Goal: Task Accomplishment & Management: Use online tool/utility

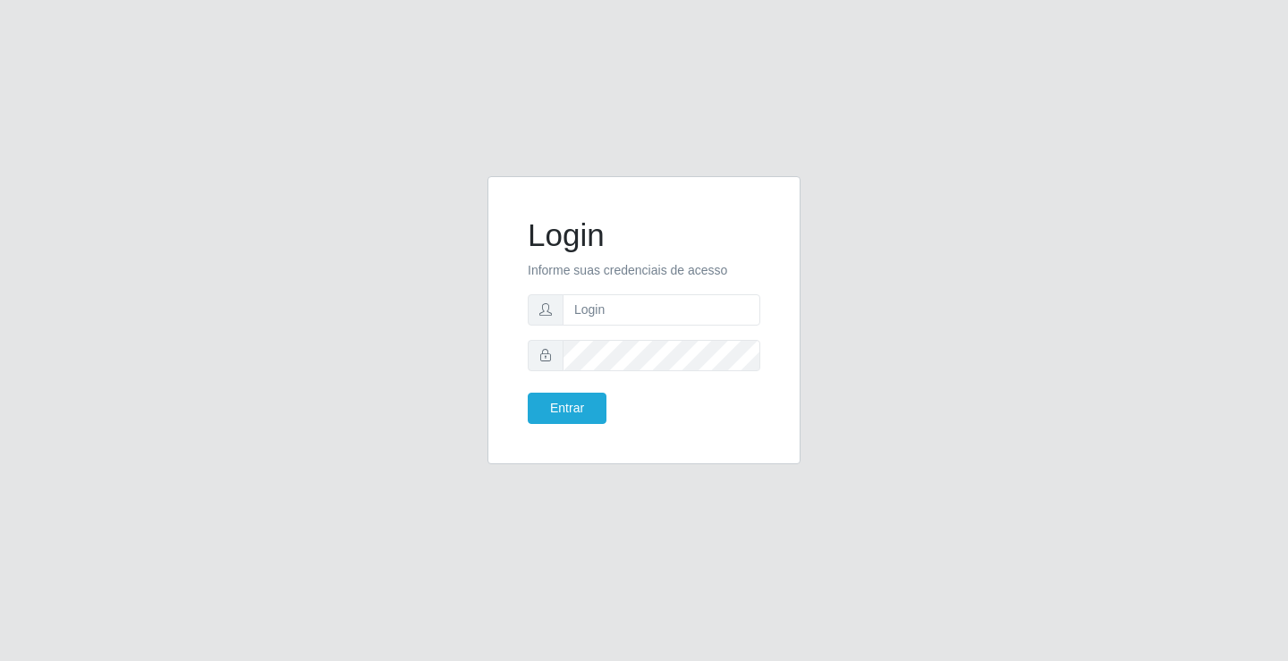
click at [625, 305] on input "text" at bounding box center [662, 309] width 198 height 31
type input "ediane@ideal"
click at [528, 393] on button "Entrar" at bounding box center [567, 408] width 79 height 31
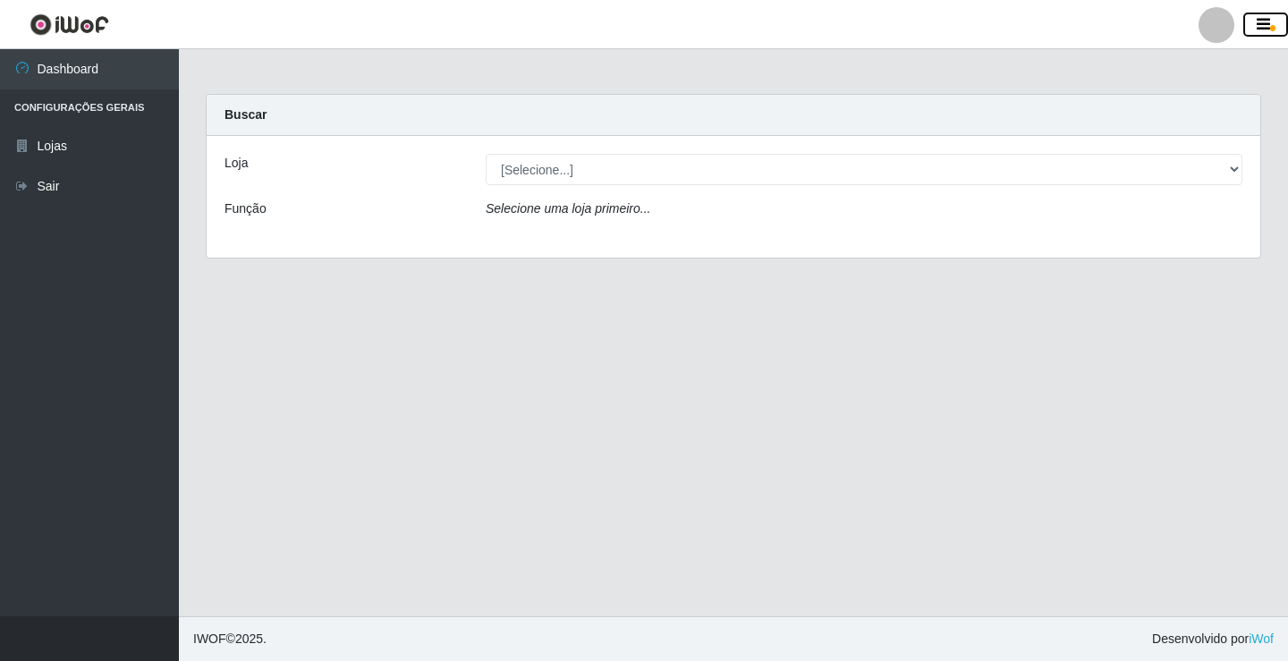
click at [1268, 19] on icon "button" at bounding box center [1263, 25] width 13 height 16
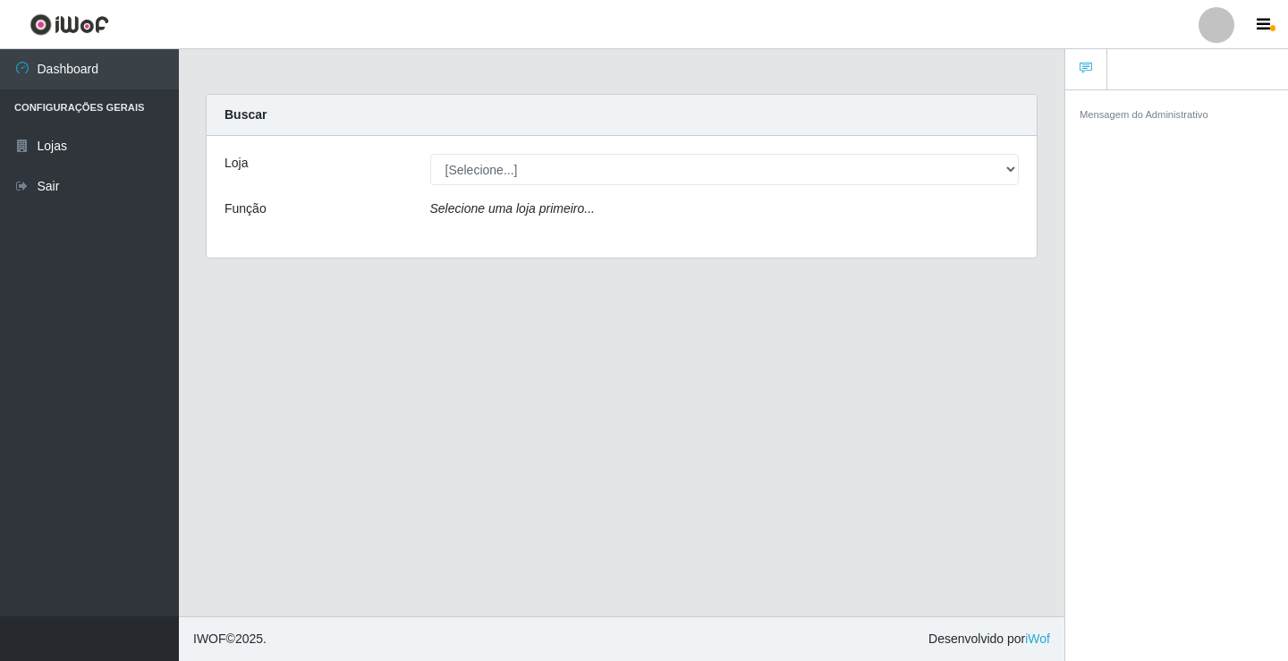
click at [1208, 24] on div at bounding box center [1217, 25] width 36 height 36
click at [1160, 102] on button "Alterar Senha" at bounding box center [1181, 102] width 161 height 38
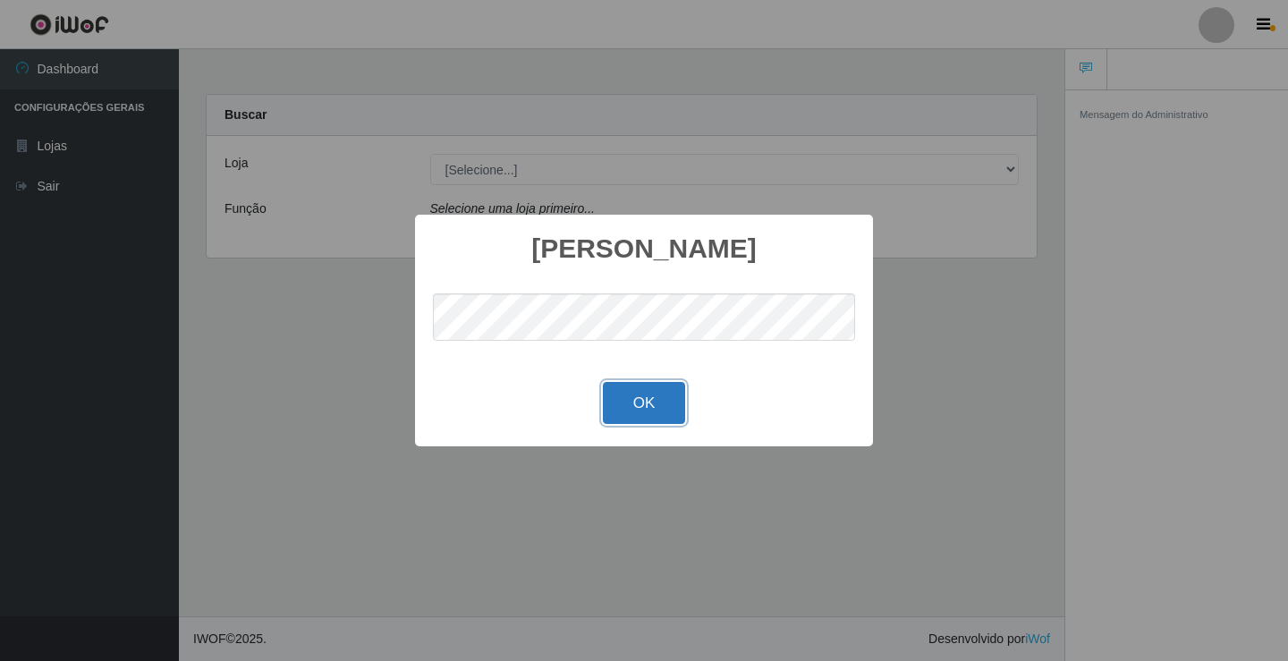
click at [645, 399] on button "OK" at bounding box center [644, 403] width 83 height 42
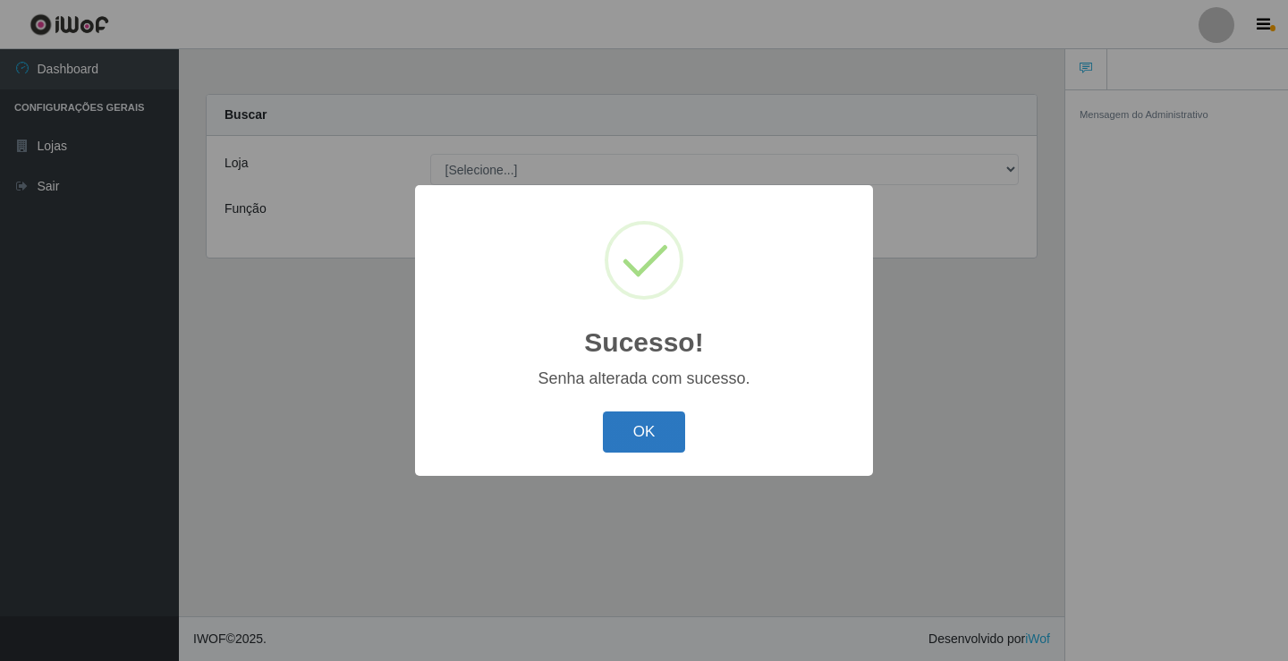
click at [636, 431] on button "OK" at bounding box center [644, 433] width 83 height 42
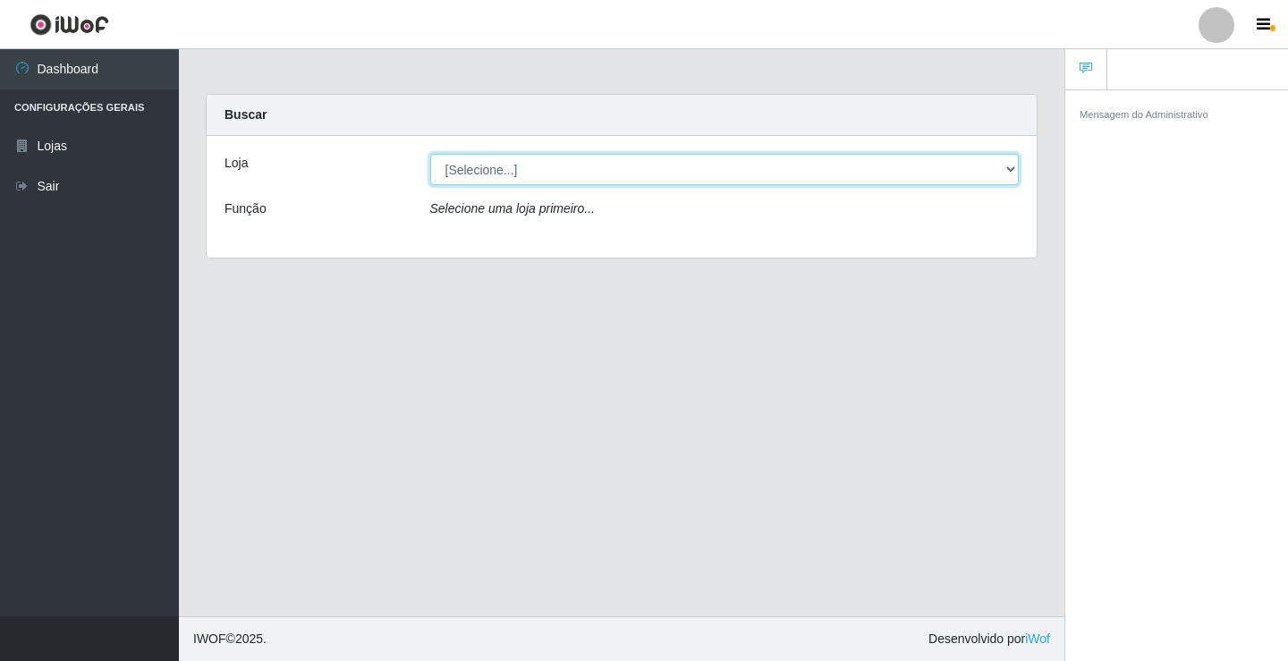
click at [502, 171] on select "[Selecione...] Ideal - Conceição" at bounding box center [725, 169] width 590 height 31
select select "231"
click at [430, 154] on select "[Selecione...] Ideal - Conceição" at bounding box center [725, 169] width 590 height 31
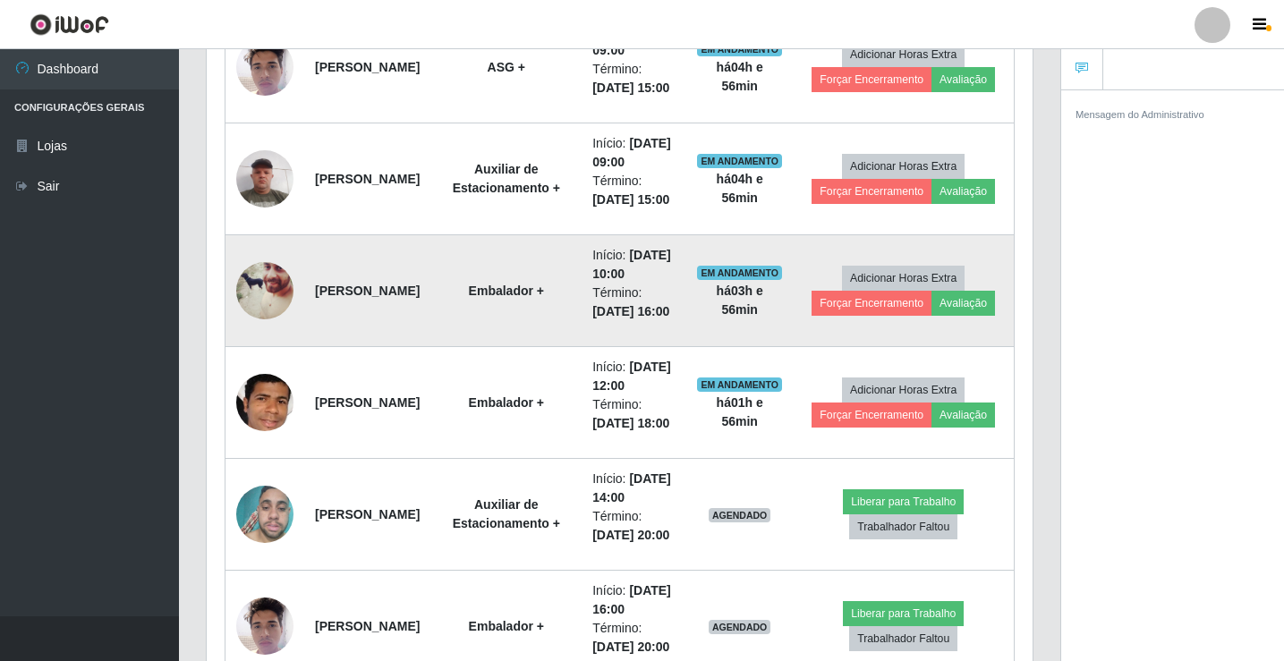
scroll to position [805, 0]
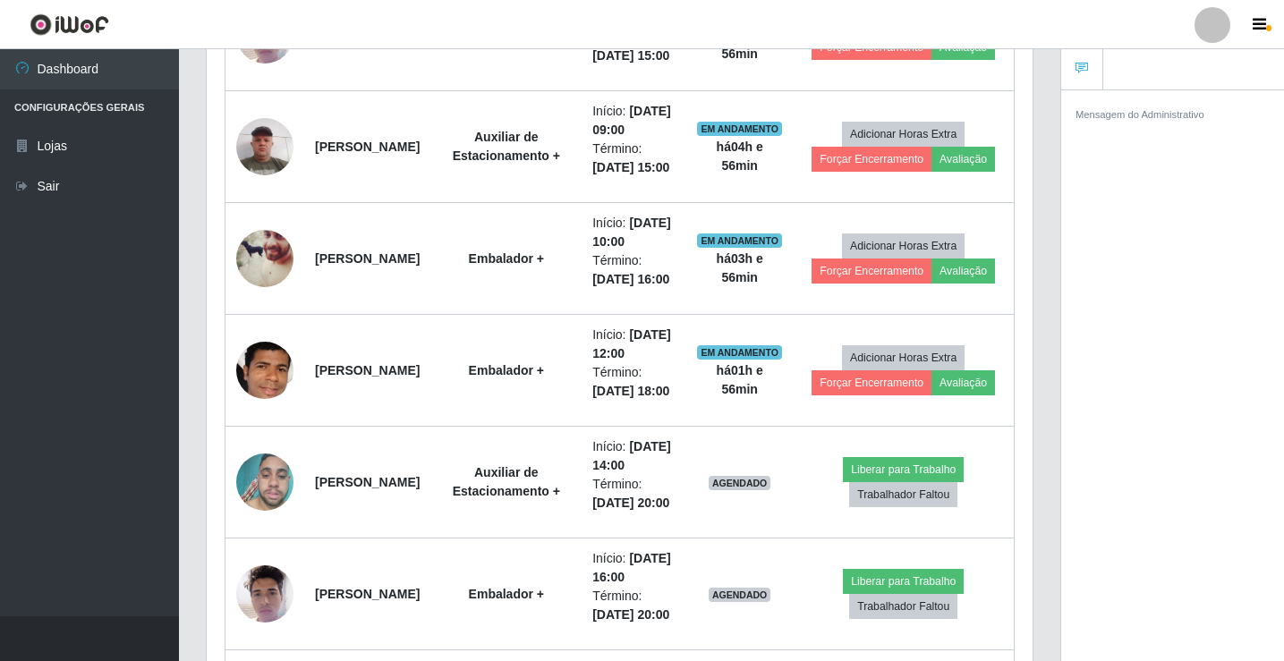
click at [1043, 112] on div "Hoje 1 dia 3 dias 1 Semana Não encerrados Trabalhador Posição Data Status Opçõe…" at bounding box center [619, 339] width 854 height 928
click at [1032, 97] on div "Trabalhador Posição Data Status Opções Liedson de [PERSON_NAME] ASG + Início: […" at bounding box center [620, 350] width 826 height 862
click at [1265, 4] on header "Perfil Alterar Senha Sair" at bounding box center [642, 24] width 1284 height 49
click at [1250, 26] on button "button" at bounding box center [1261, 25] width 45 height 25
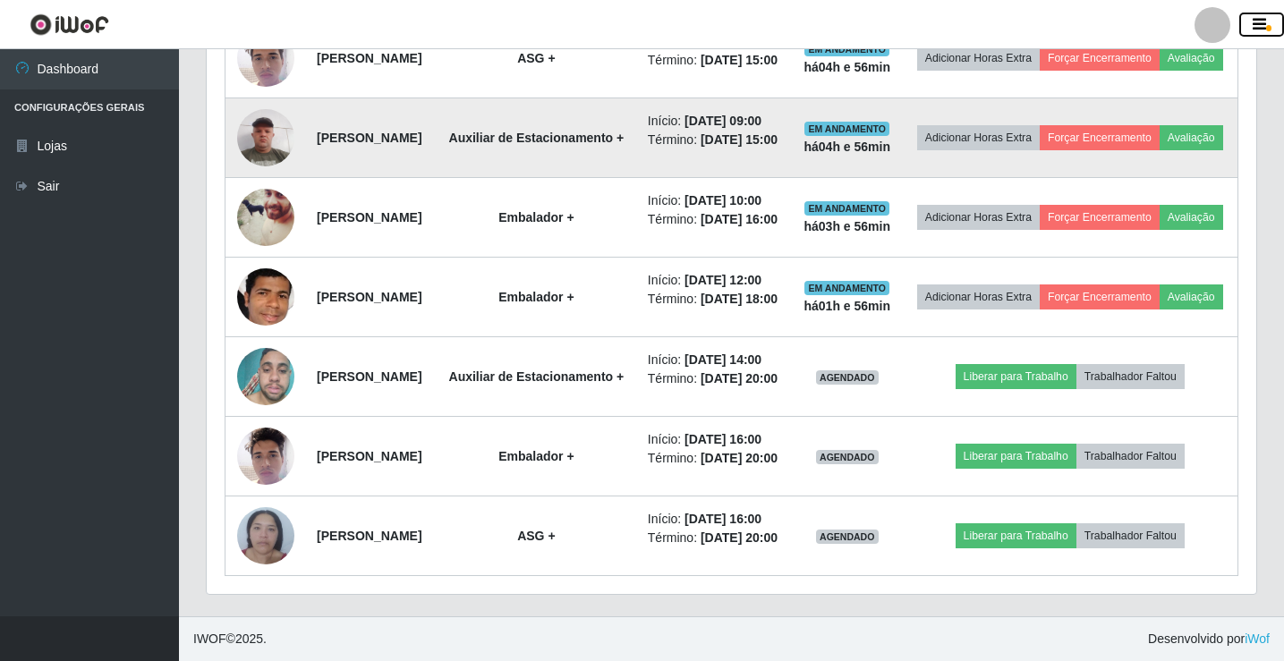
scroll to position [895, 0]
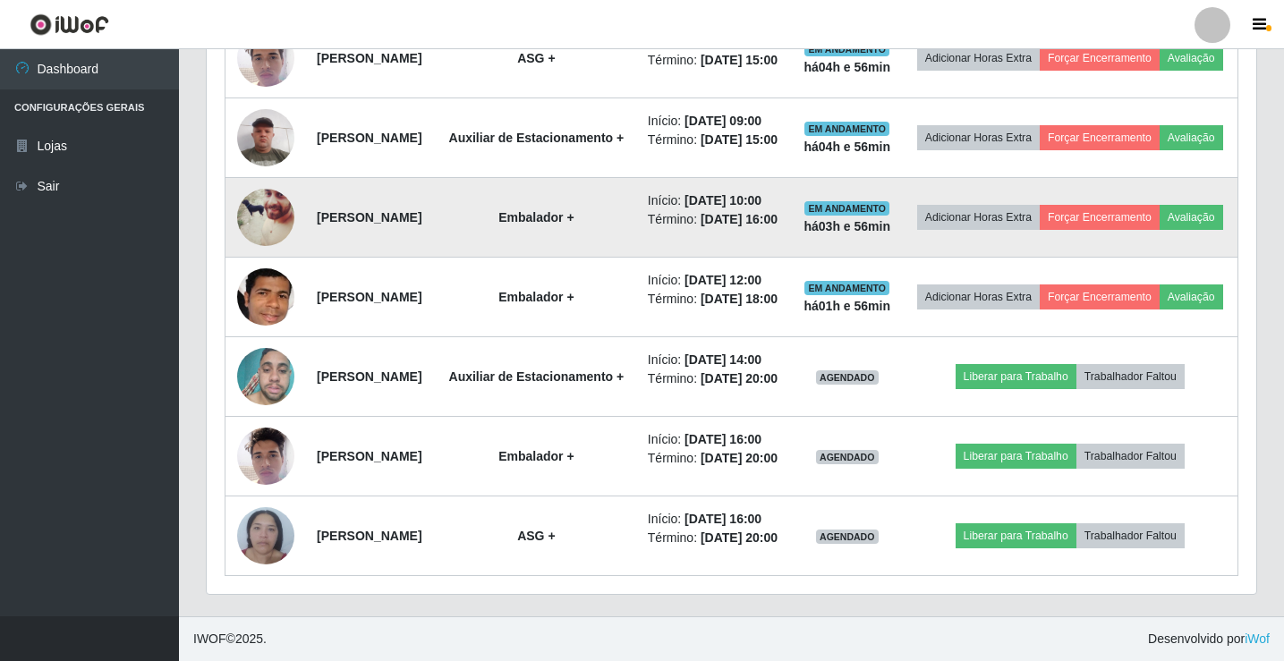
click at [263, 182] on img at bounding box center [265, 218] width 57 height 72
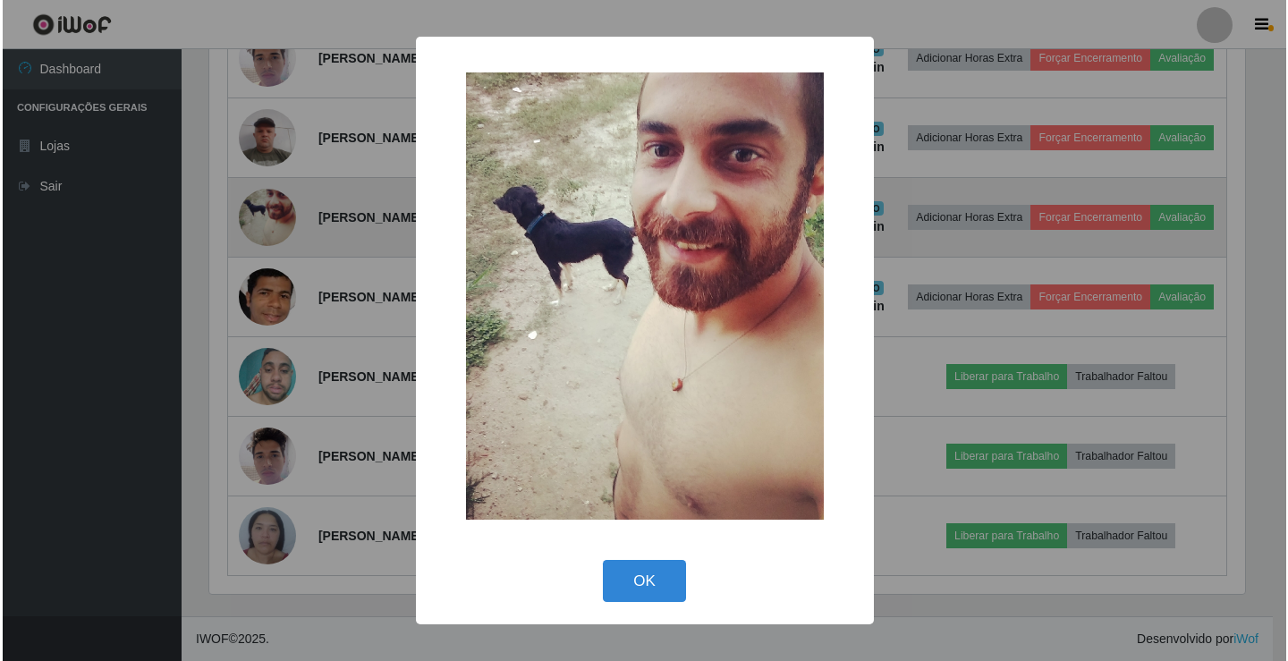
scroll to position [371, 1040]
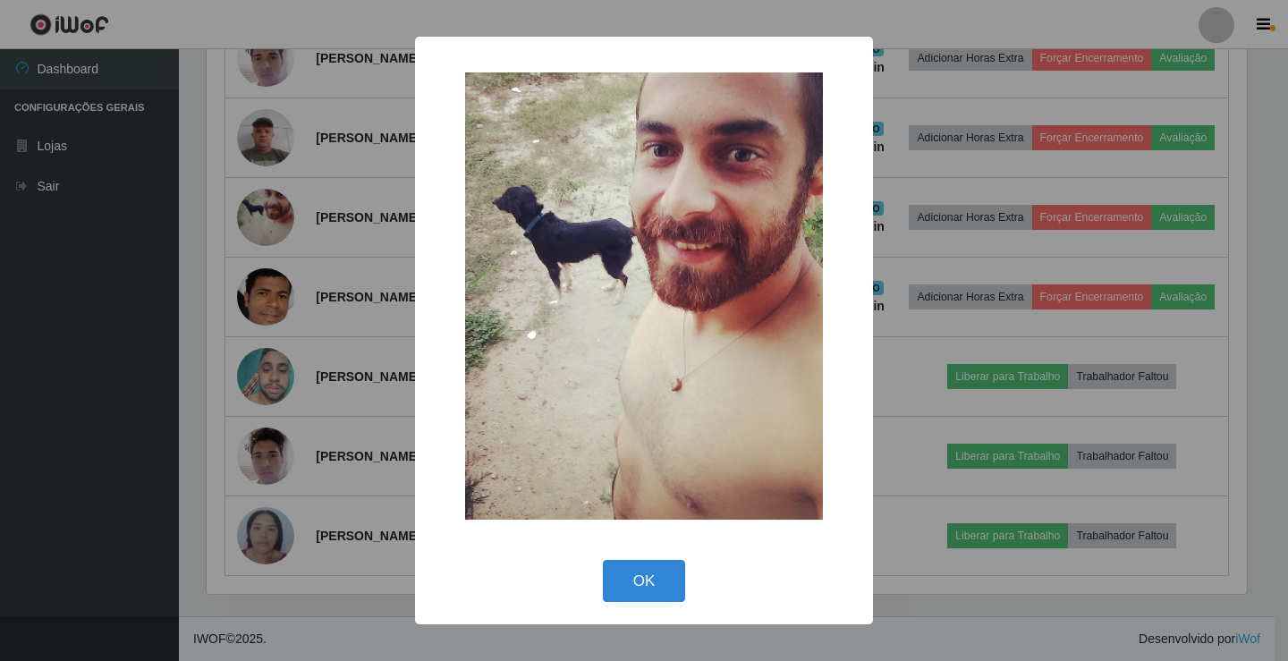
click at [403, 292] on div "× OK Cancel" at bounding box center [644, 330] width 1288 height 661
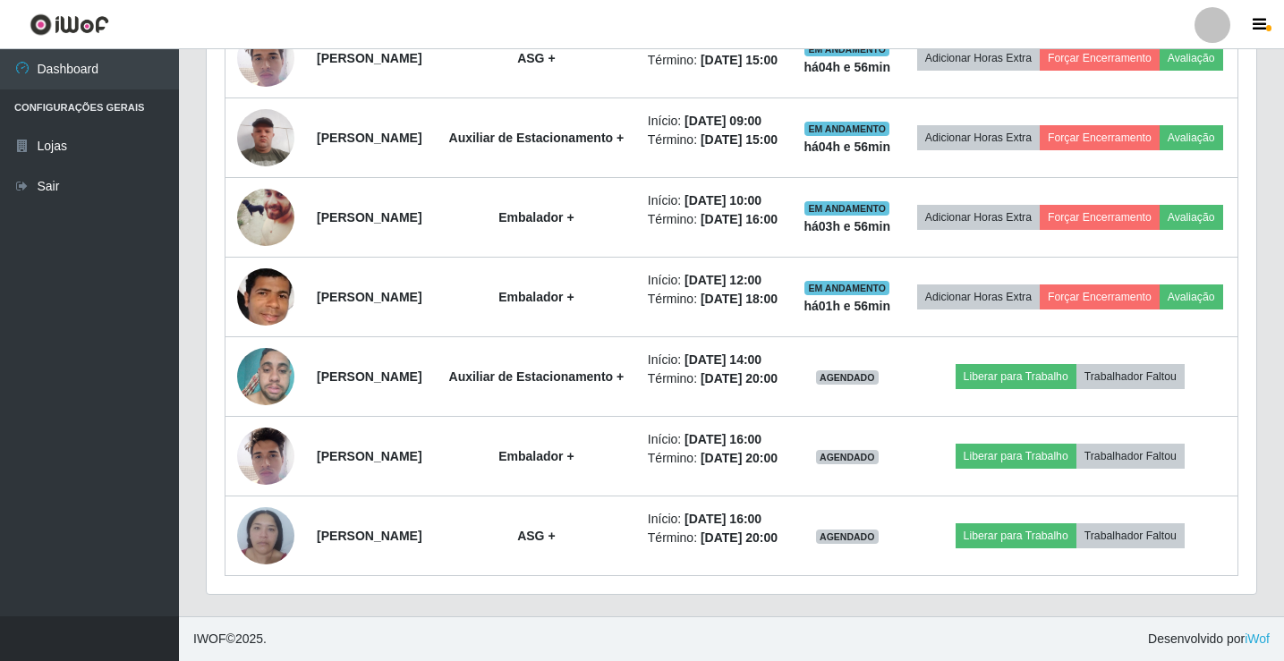
scroll to position [371, 1049]
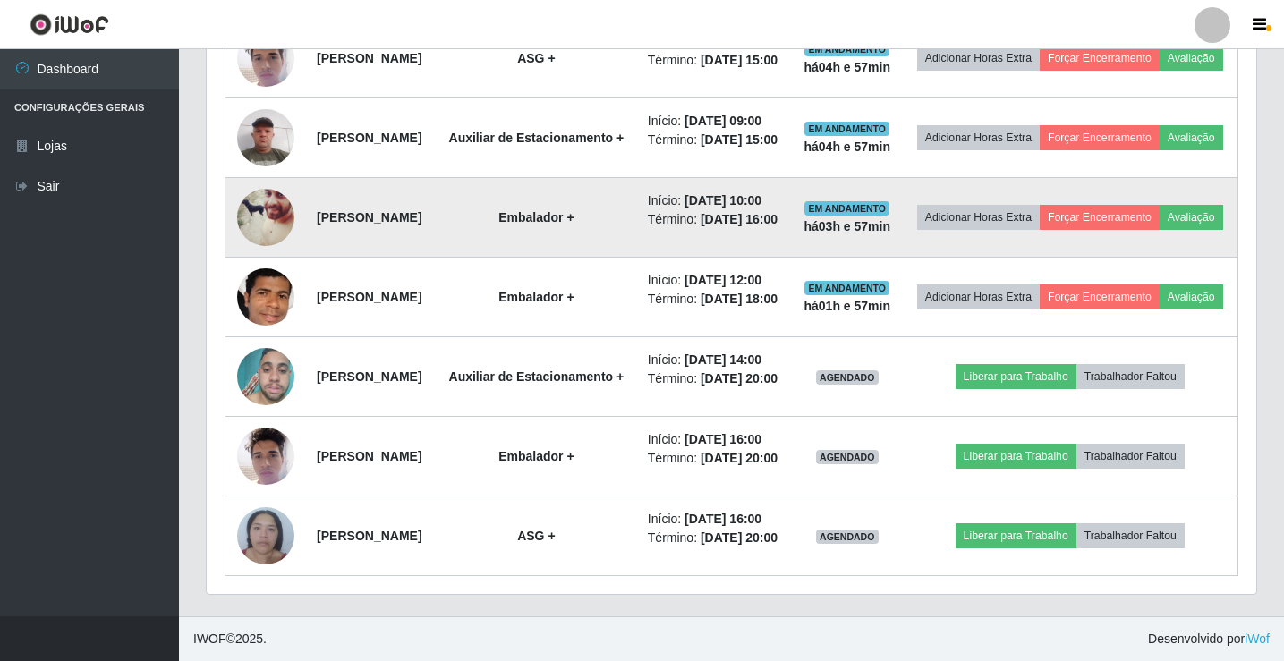
click at [272, 196] on img at bounding box center [265, 218] width 57 height 72
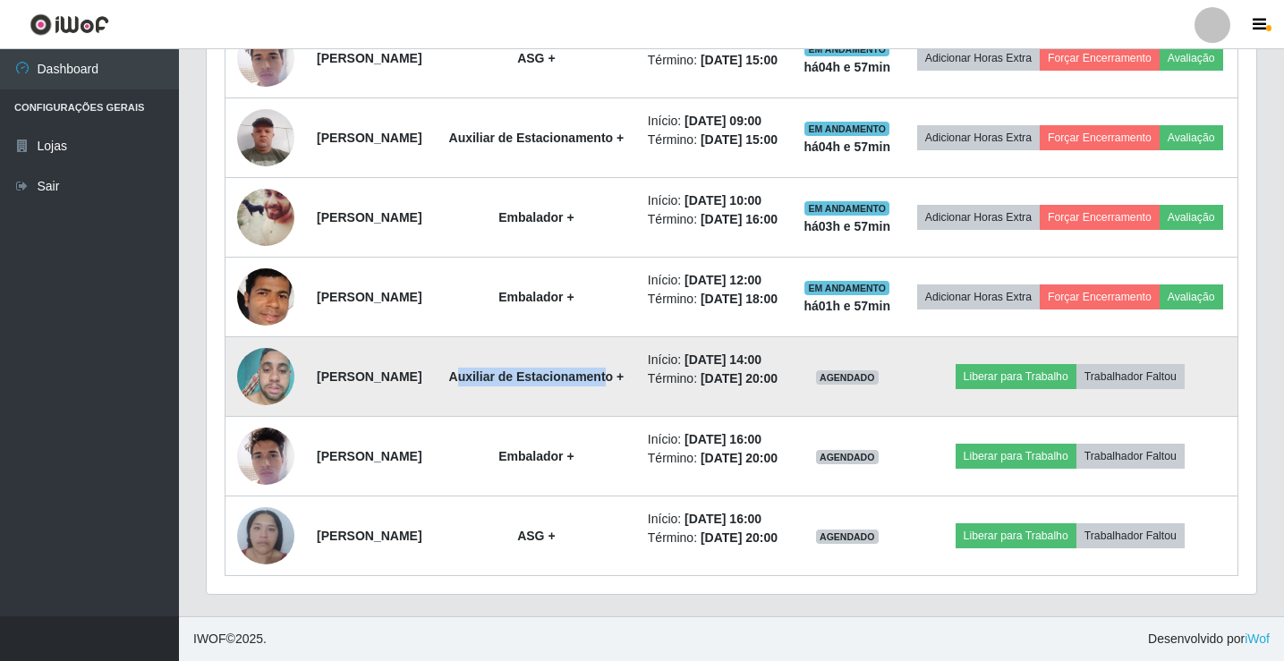
drag, startPoint x: 560, startPoint y: 416, endPoint x: 613, endPoint y: 463, distance: 71.0
click at [613, 417] on td "Auxiliar de Estacionamento +" at bounding box center [536, 377] width 201 height 80
click at [613, 384] on strong "Auxiliar de Estacionamento +" at bounding box center [536, 376] width 175 height 14
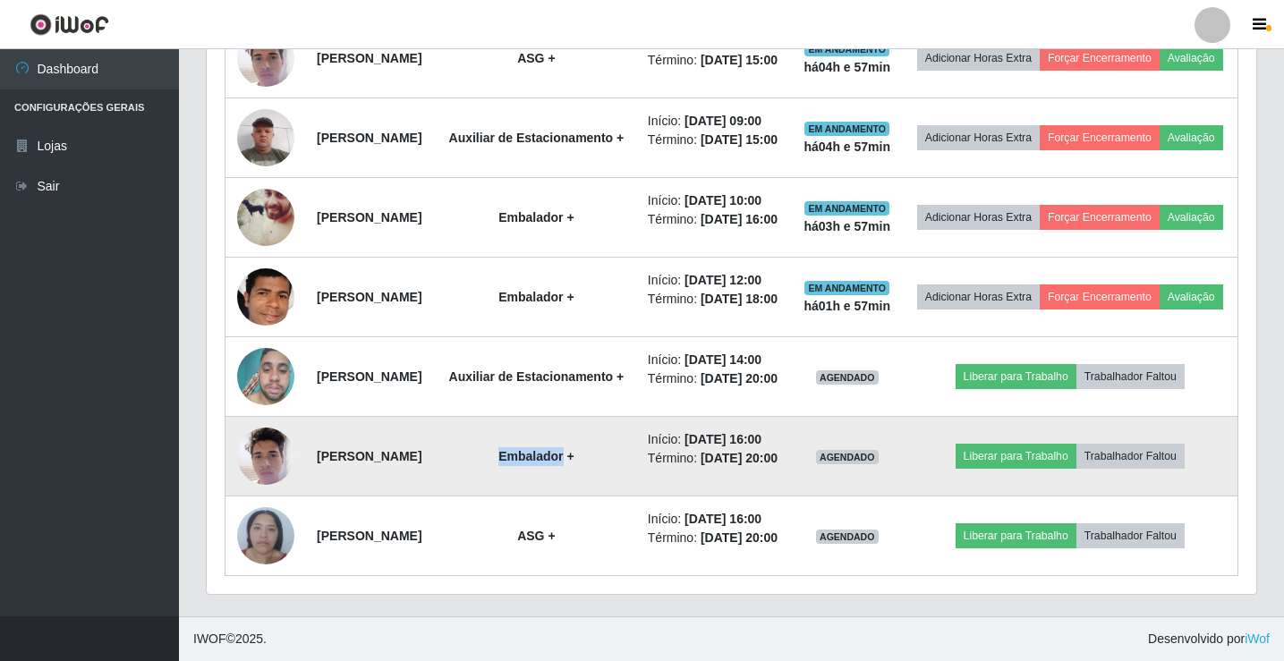
drag, startPoint x: 543, startPoint y: 410, endPoint x: 606, endPoint y: 412, distance: 62.6
click at [573, 449] on strong "Embalador +" at bounding box center [535, 456] width 75 height 14
drag, startPoint x: 335, startPoint y: 399, endPoint x: 396, endPoint y: 420, distance: 64.2
click at [396, 420] on td "[PERSON_NAME]" at bounding box center [371, 457] width 130 height 80
click at [573, 449] on strong "Embalador +" at bounding box center [535, 456] width 75 height 14
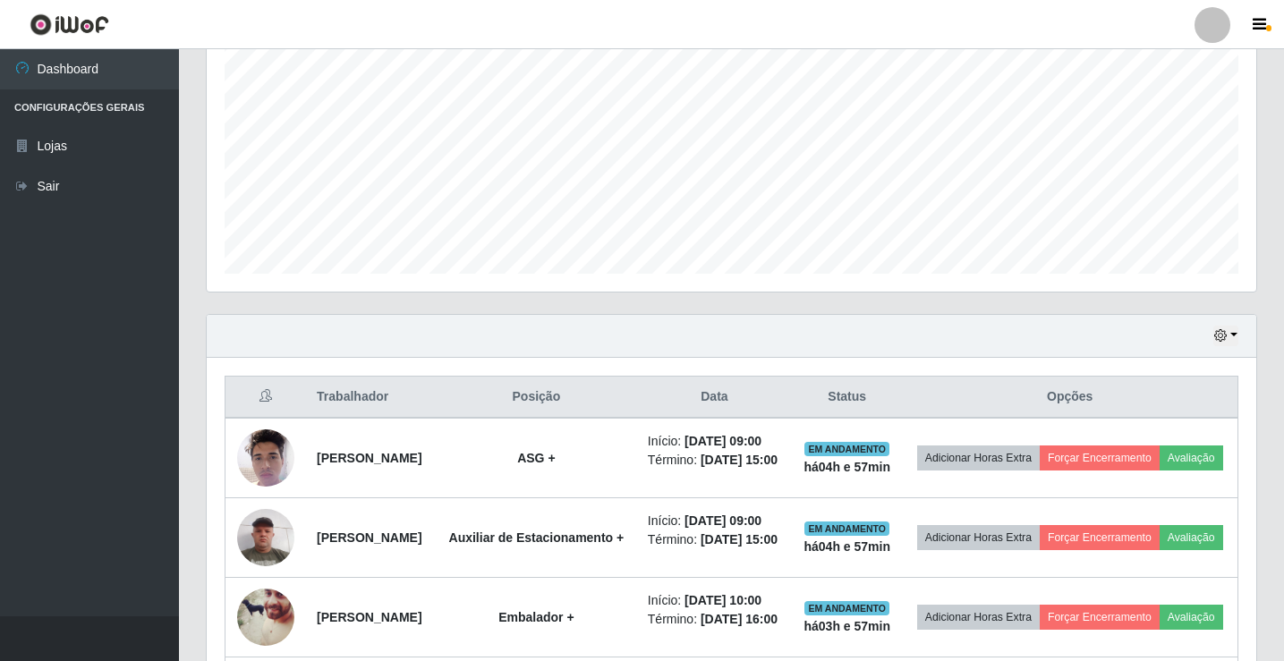
scroll to position [365, 0]
click at [81, 182] on link "Sair" at bounding box center [89, 186] width 179 height 40
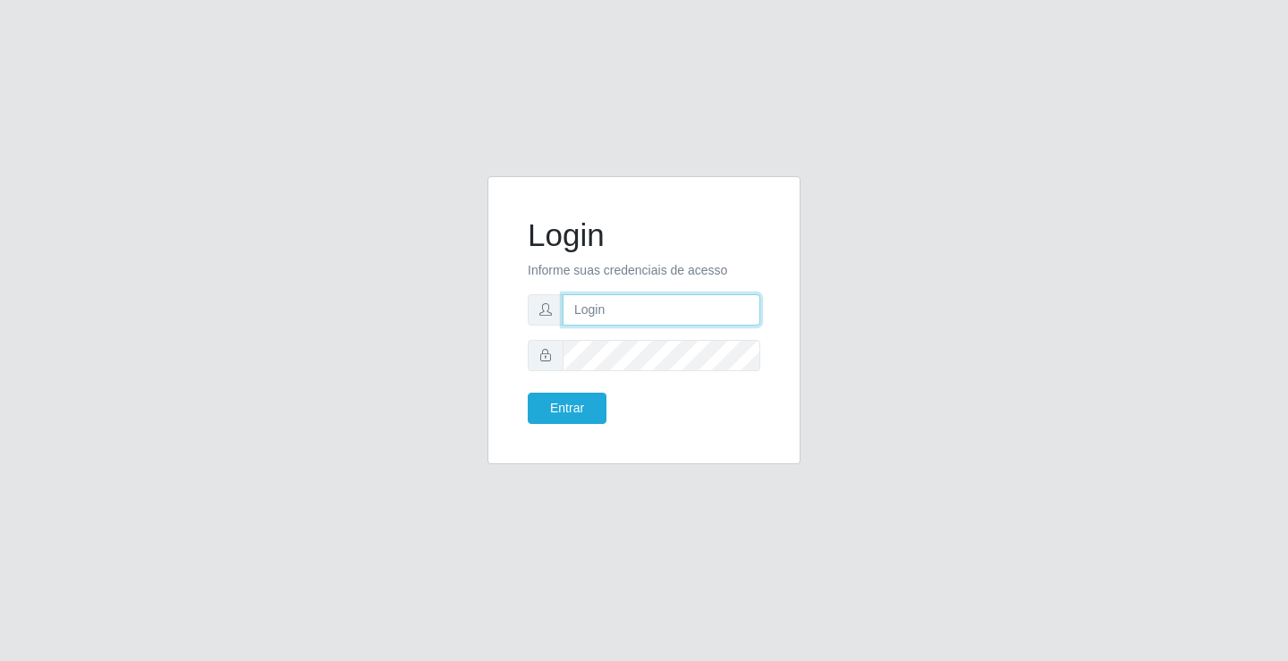
click at [596, 314] on input "text" at bounding box center [662, 309] width 198 height 31
type input "ediane@ideal"
click at [528, 393] on button "Entrar" at bounding box center [567, 408] width 79 height 31
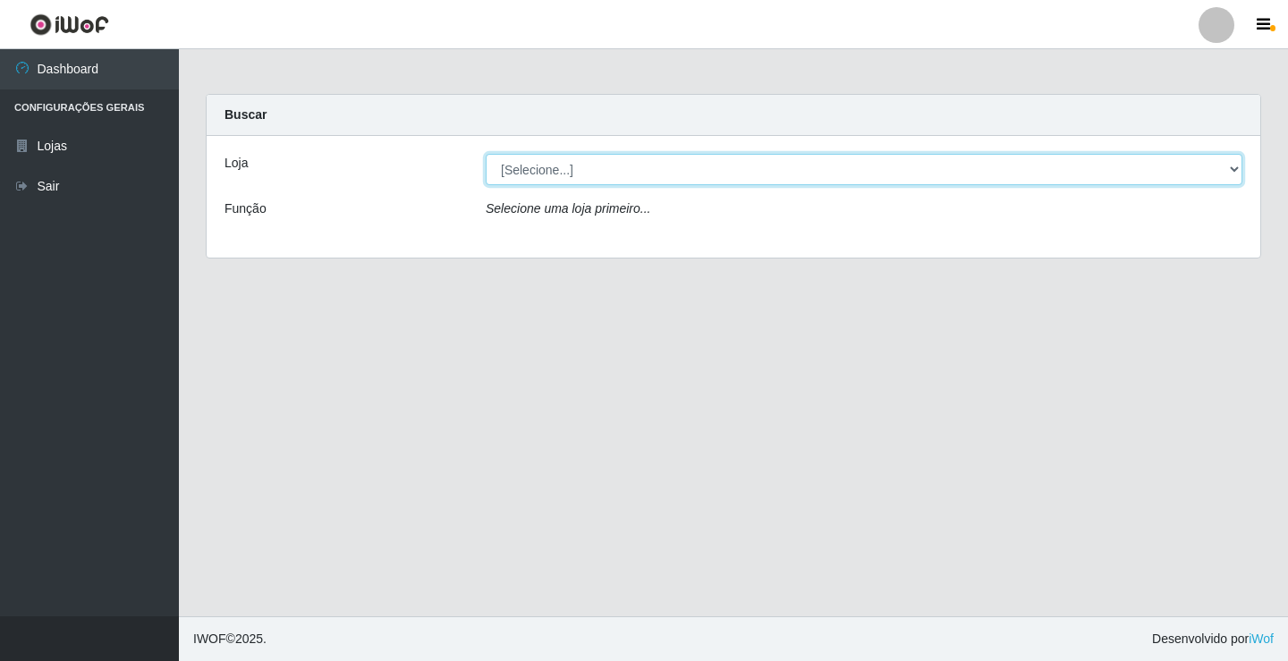
click at [550, 171] on select "[Selecione...] Ideal - Conceição" at bounding box center [864, 169] width 757 height 31
select select "231"
click at [486, 154] on select "[Selecione...] Ideal - Conceição" at bounding box center [864, 169] width 757 height 31
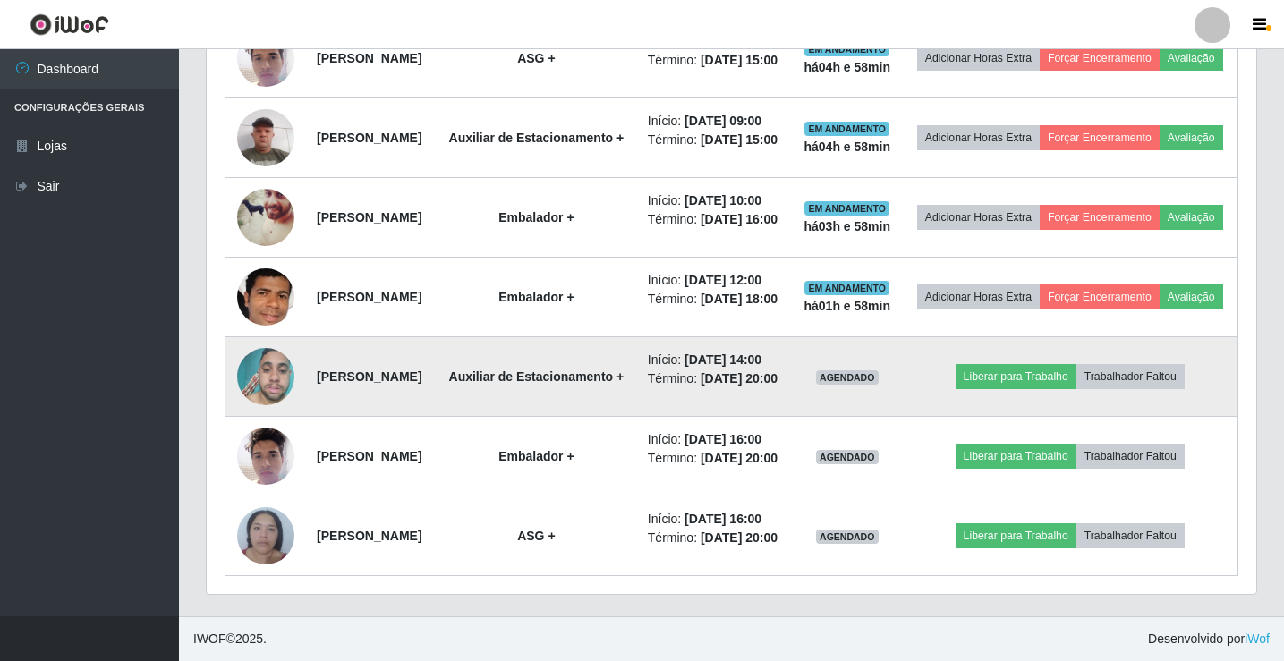
scroll to position [895, 0]
click at [1002, 386] on button "Liberar para Trabalho" at bounding box center [1015, 376] width 121 height 25
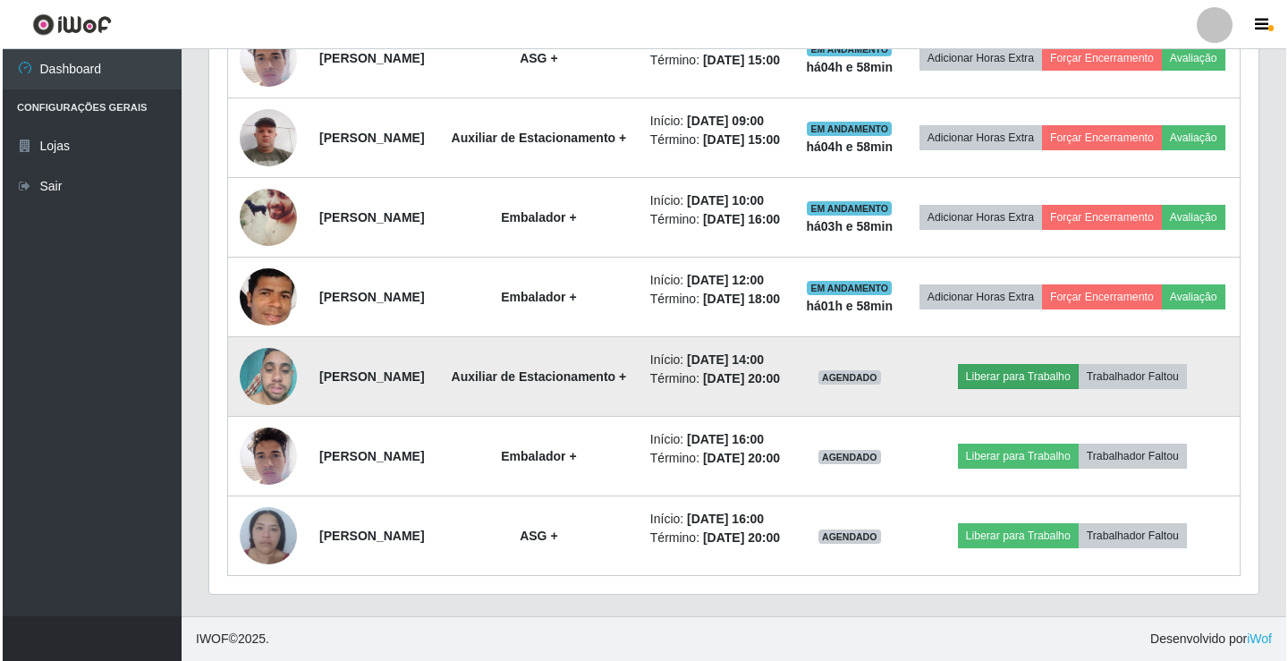
scroll to position [371, 1040]
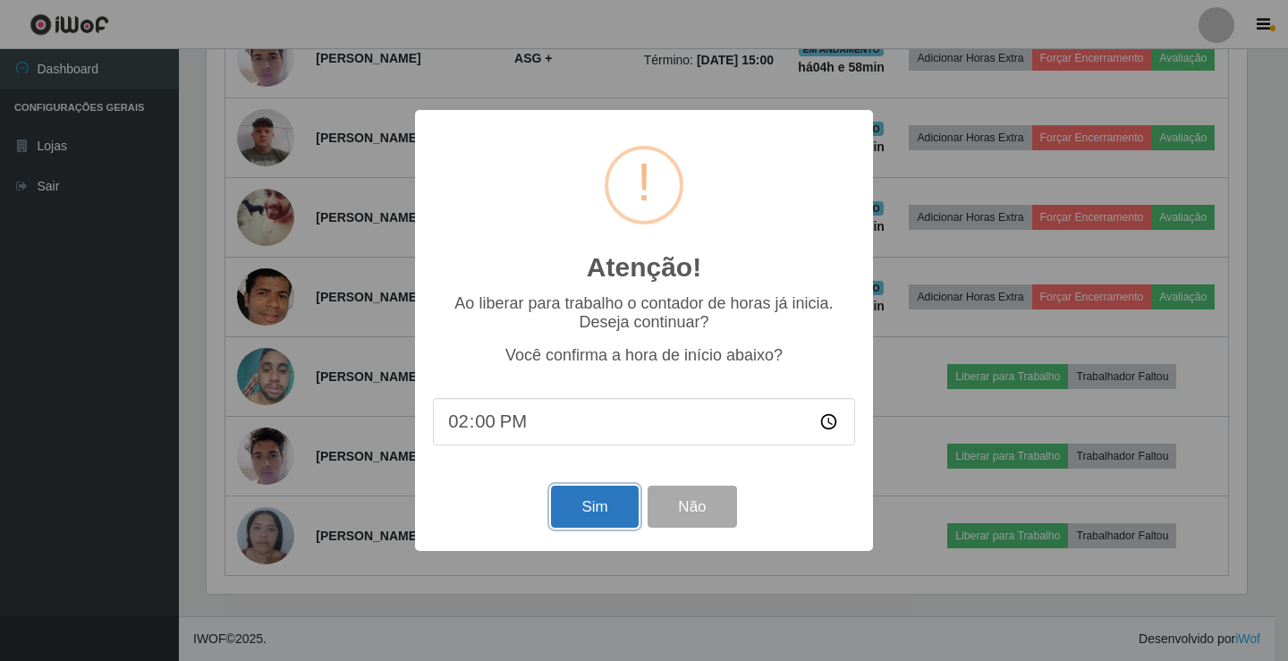
click at [611, 497] on button "Sim" at bounding box center [594, 507] width 87 height 42
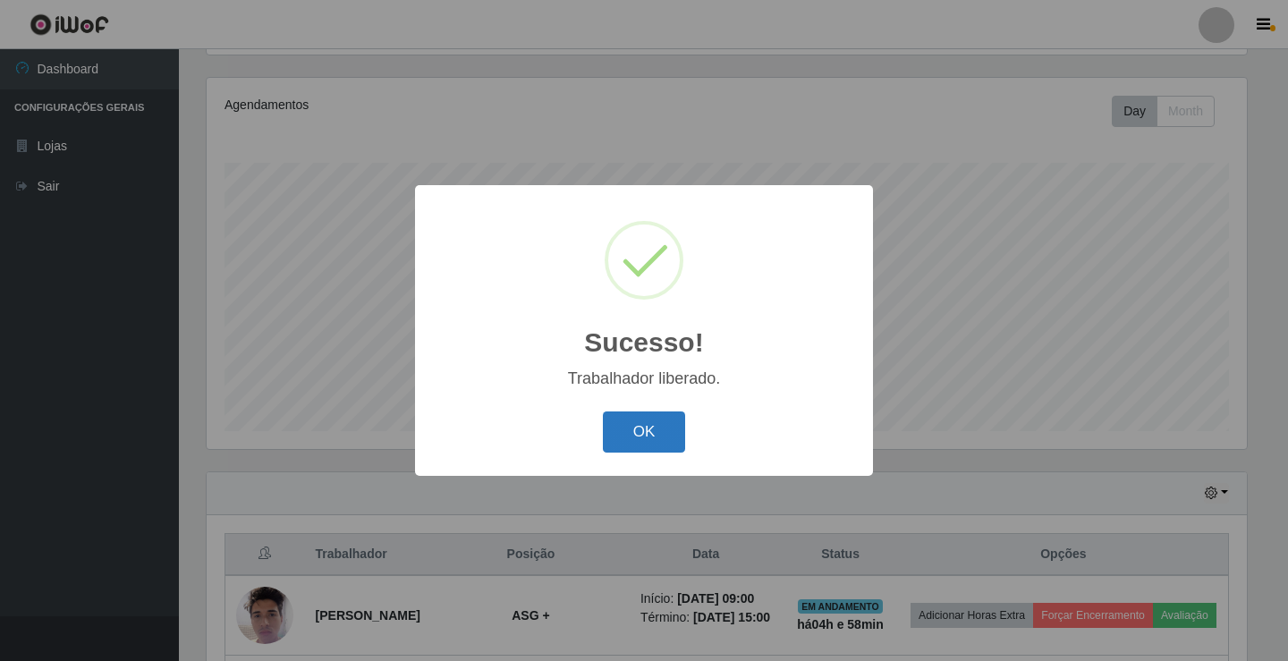
click at [655, 418] on button "OK" at bounding box center [644, 433] width 83 height 42
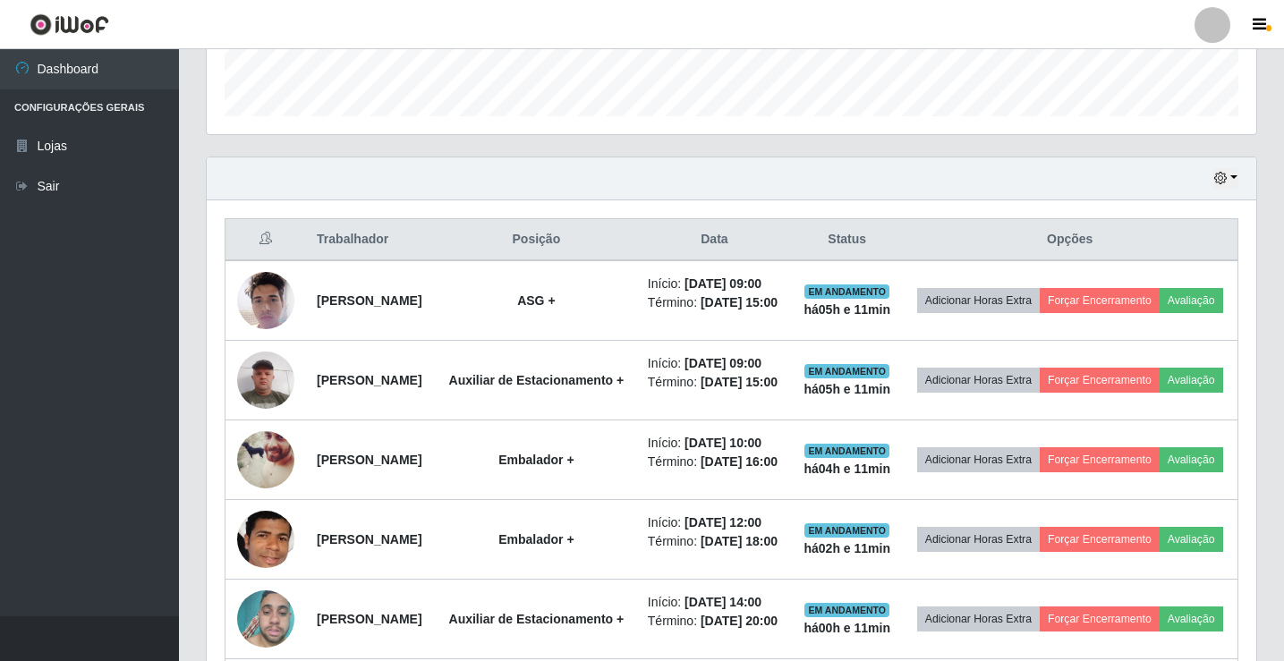
scroll to position [387, 0]
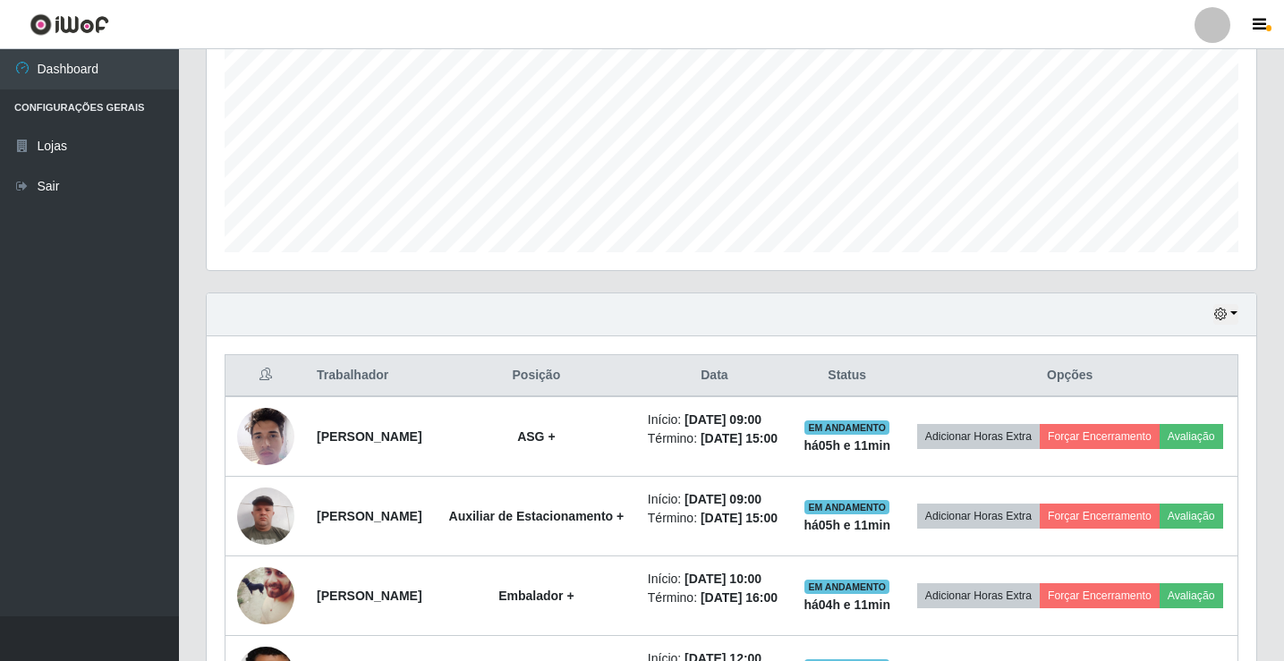
click at [1216, 28] on div at bounding box center [1212, 25] width 36 height 36
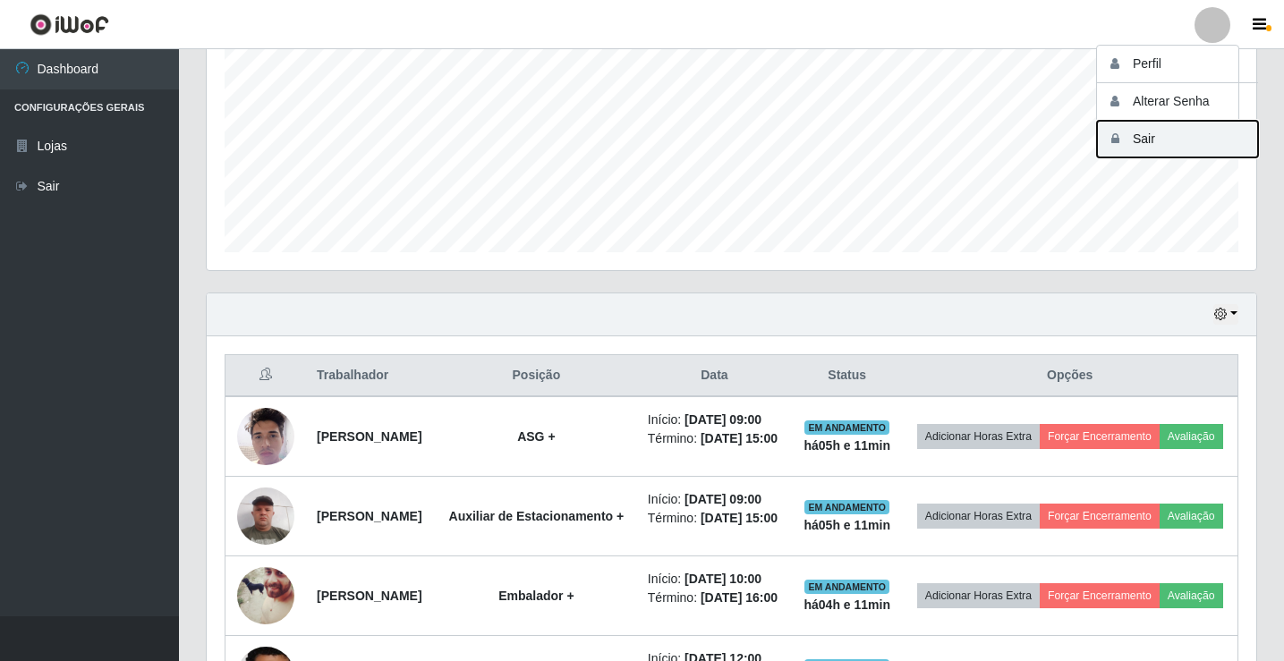
click at [1218, 139] on button "Sair" at bounding box center [1177, 139] width 161 height 37
